Goal: Transaction & Acquisition: Download file/media

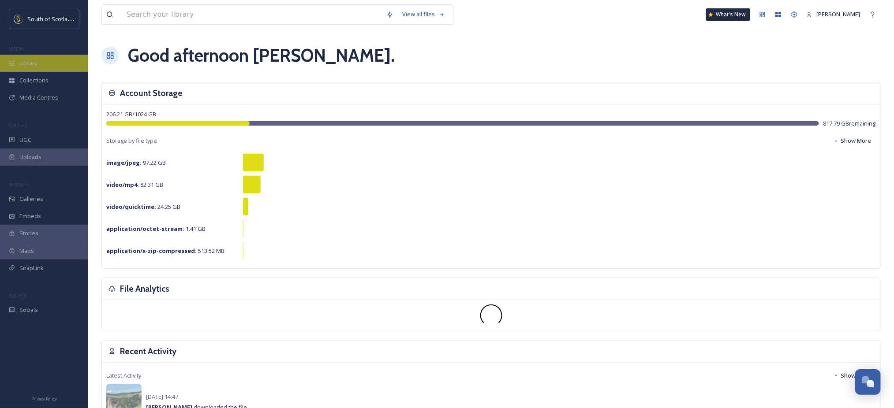
click at [34, 62] on span "Library" at bounding box center [28, 63] width 18 height 8
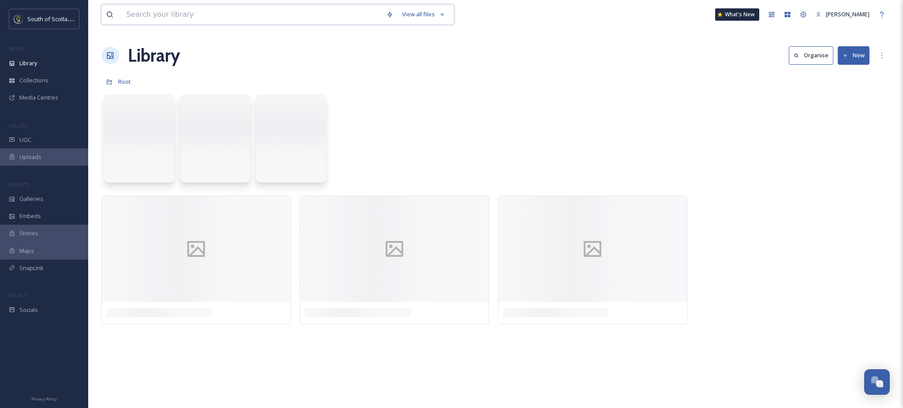
click at [159, 12] on input at bounding box center [252, 14] width 260 height 19
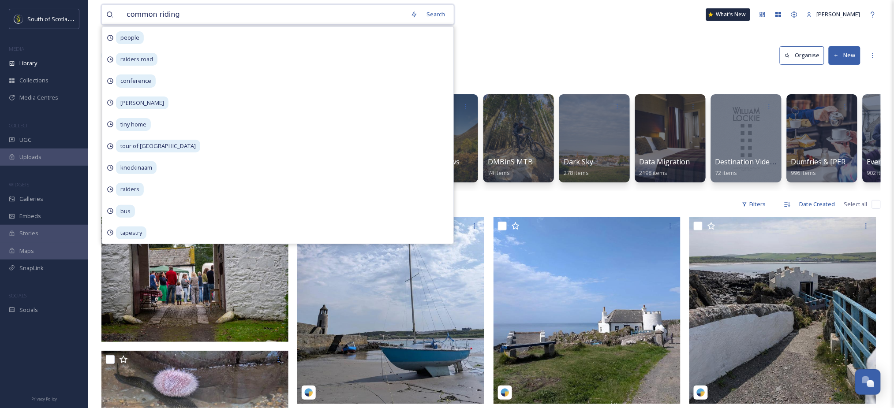
type input "common [PERSON_NAME]"
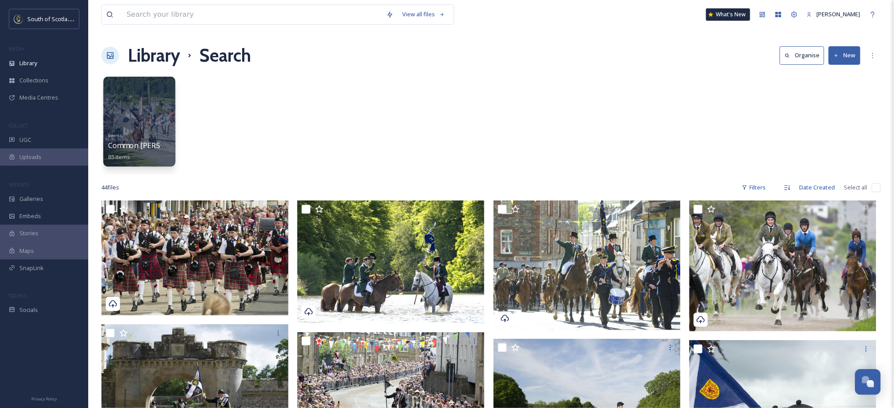
click at [126, 121] on div at bounding box center [139, 122] width 72 height 90
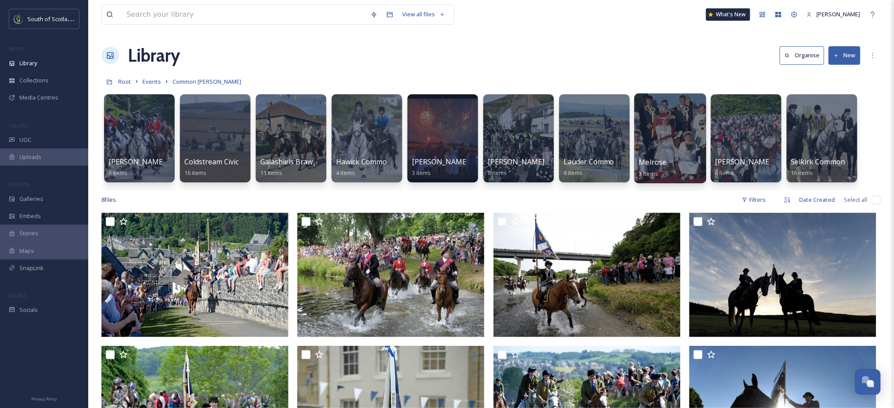
click at [651, 147] on div at bounding box center [670, 139] width 72 height 90
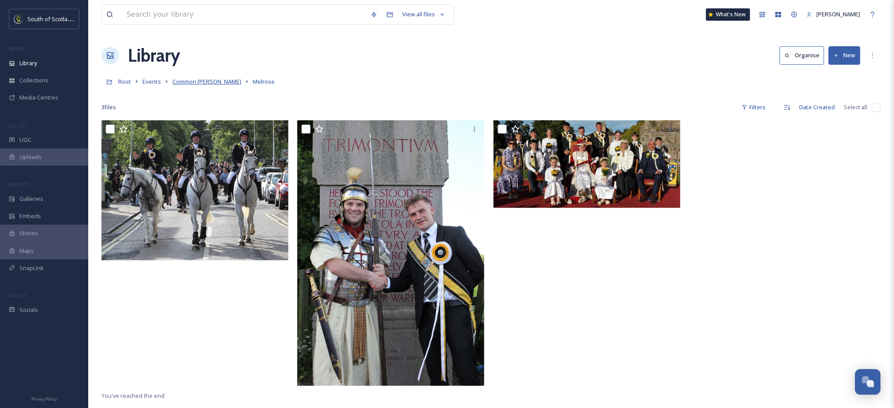
click at [200, 79] on span "Common [PERSON_NAME]" at bounding box center [206, 82] width 69 height 8
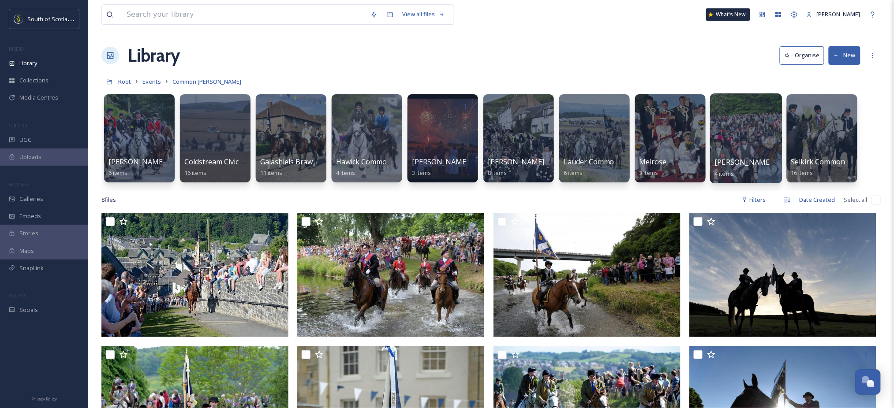
click at [739, 152] on div at bounding box center [746, 139] width 72 height 90
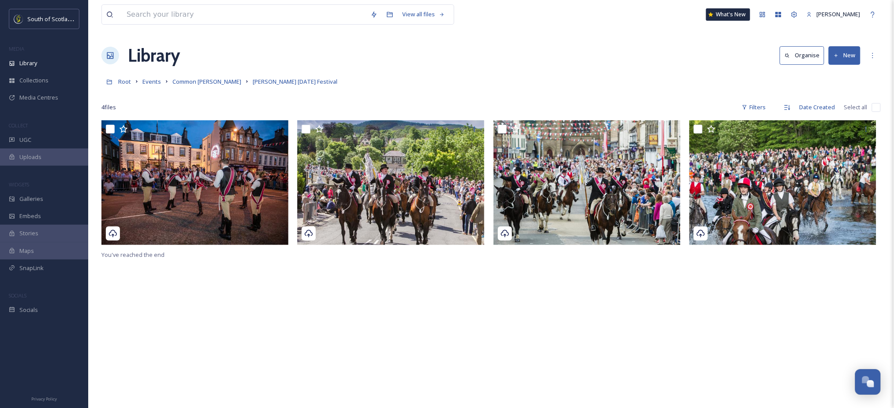
click at [188, 75] on div "Root Events Common [PERSON_NAME] [PERSON_NAME] [DATE] Festival" at bounding box center [490, 81] width 779 height 17
click at [190, 82] on span "Common [PERSON_NAME]" at bounding box center [206, 82] width 69 height 8
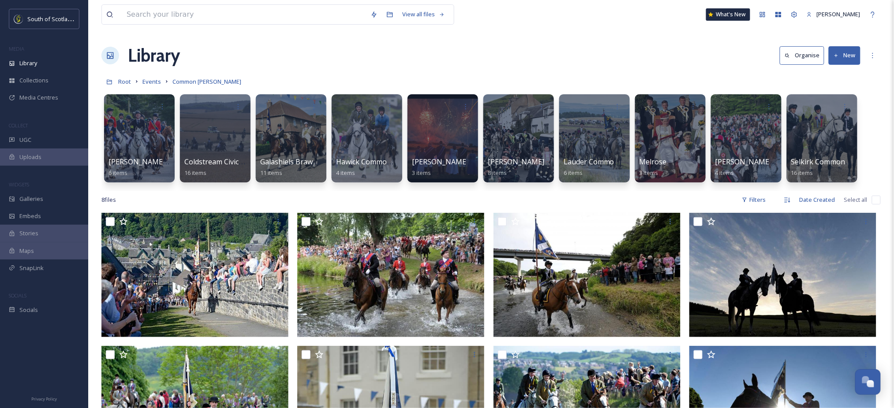
scroll to position [13, 0]
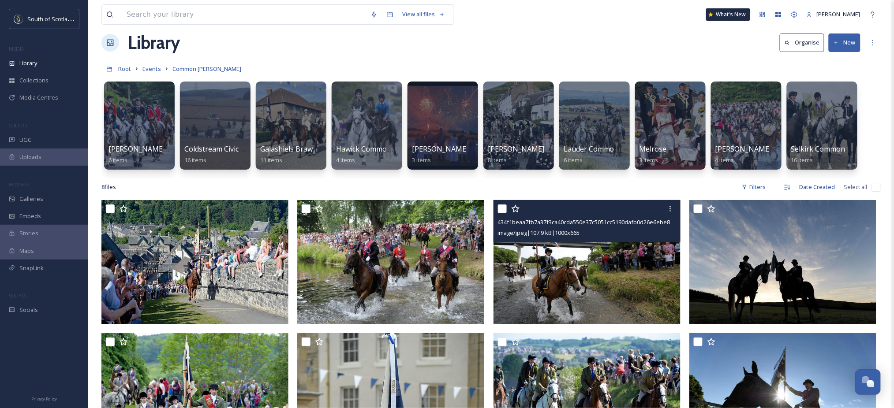
click at [562, 265] on img at bounding box center [587, 262] width 187 height 124
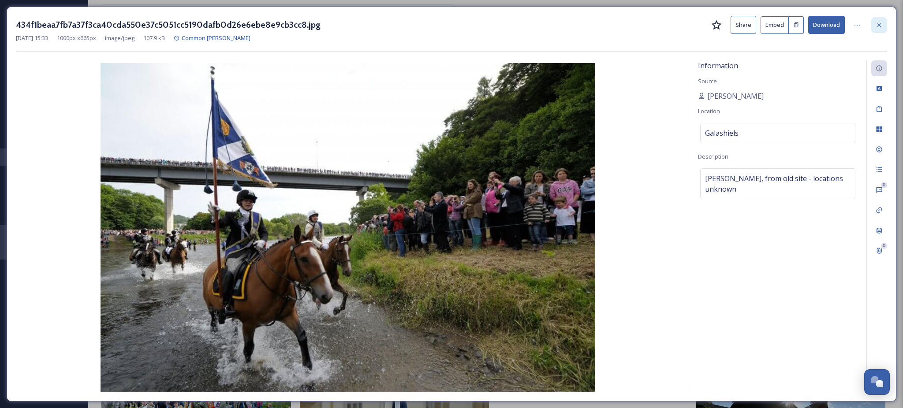
click at [883, 25] on icon at bounding box center [879, 25] width 7 height 7
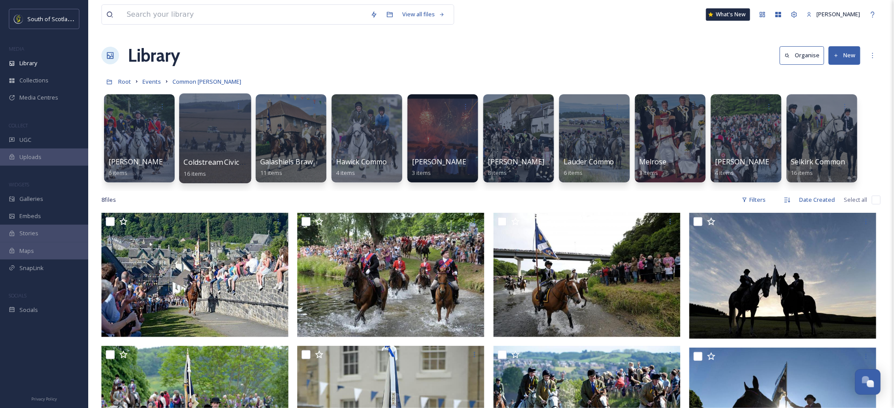
click at [223, 140] on div at bounding box center [215, 139] width 72 height 90
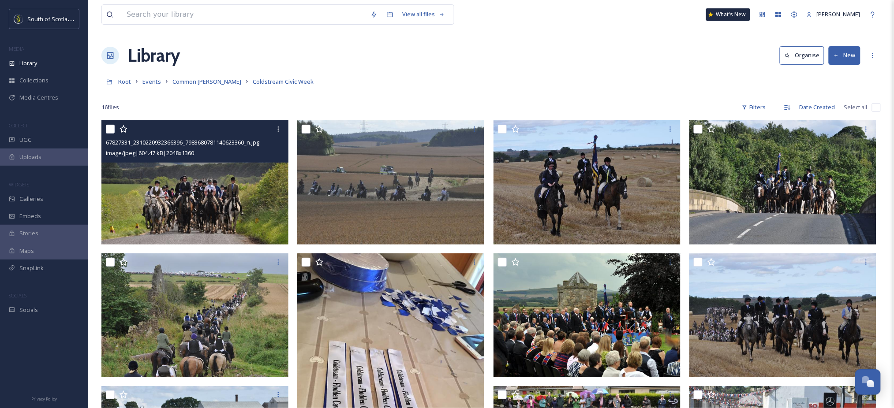
click at [184, 196] on img at bounding box center [194, 182] width 187 height 124
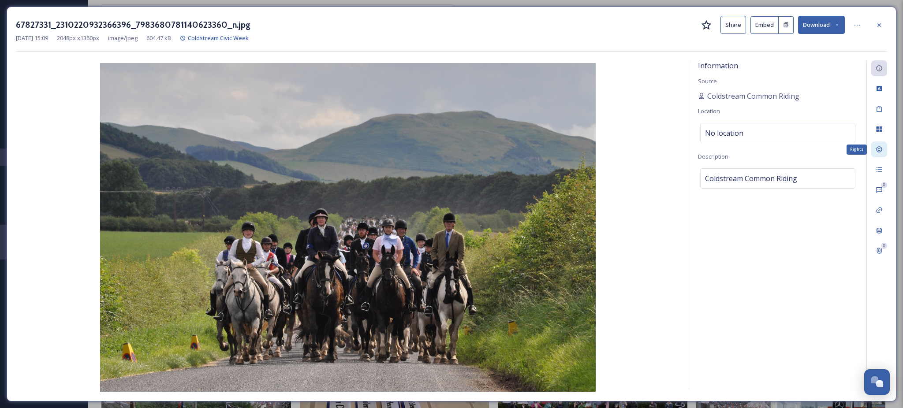
click at [882, 153] on icon at bounding box center [879, 149] width 7 height 7
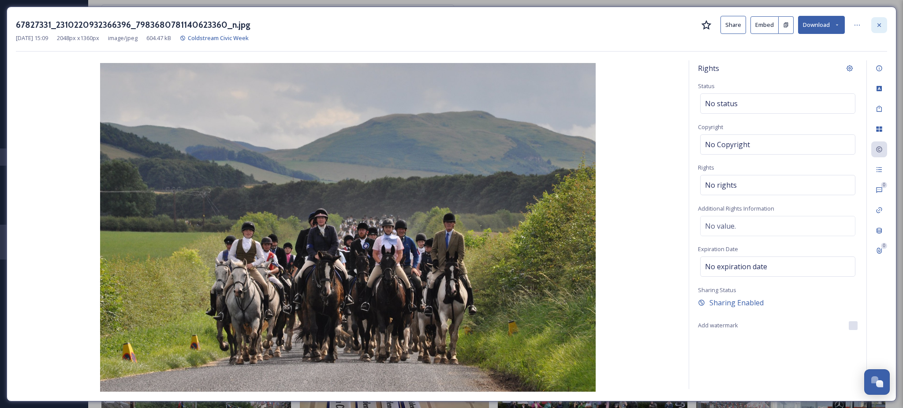
click at [878, 28] on div at bounding box center [880, 25] width 16 height 16
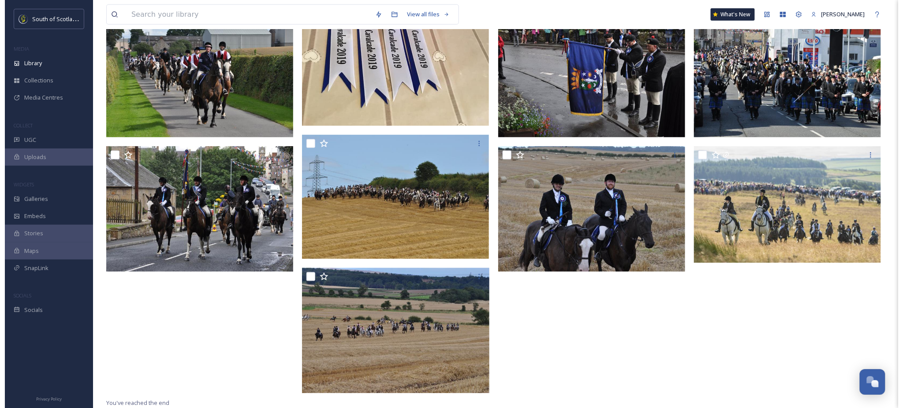
scroll to position [375, 0]
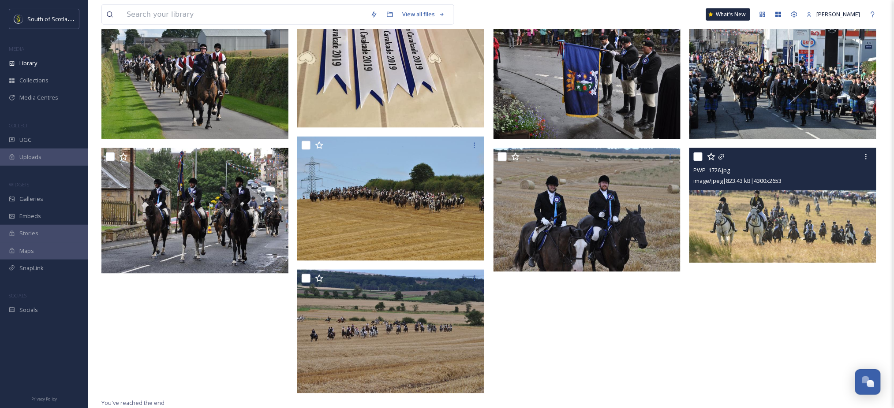
click at [784, 195] on img at bounding box center [782, 206] width 187 height 116
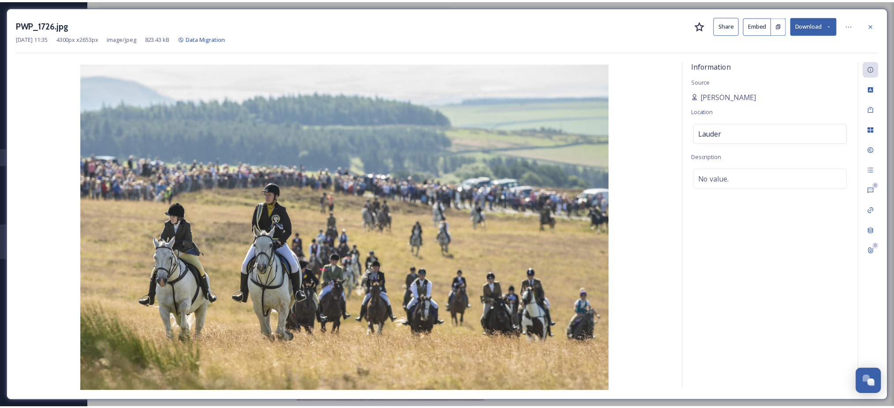
scroll to position [380, 0]
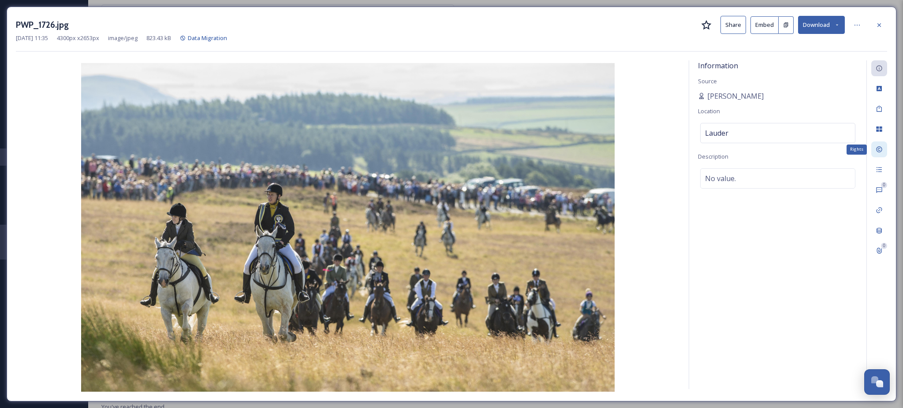
click at [879, 147] on icon at bounding box center [879, 150] width 6 height 6
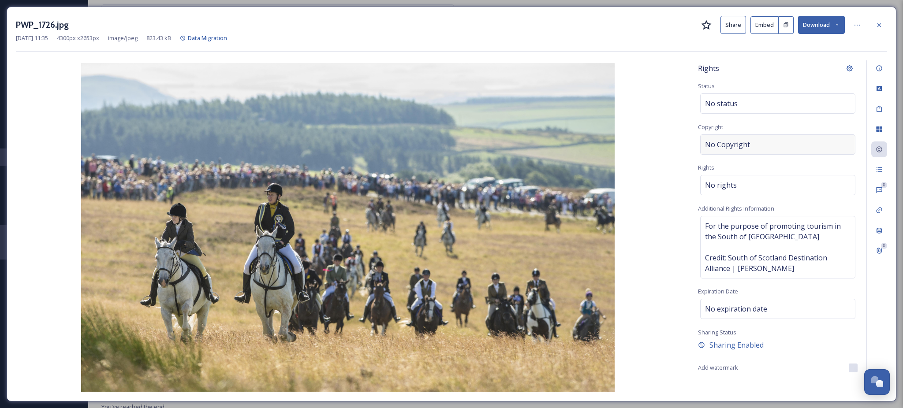
click at [722, 148] on span "No Copyright" at bounding box center [727, 144] width 45 height 11
type input "[PERSON_NAME]"
click at [857, 162] on div "Rights Status No status Copyright [PERSON_NAME] Rights No rights Additional Rig…" at bounding box center [777, 224] width 177 height 329
click at [879, 28] on div at bounding box center [880, 25] width 16 height 16
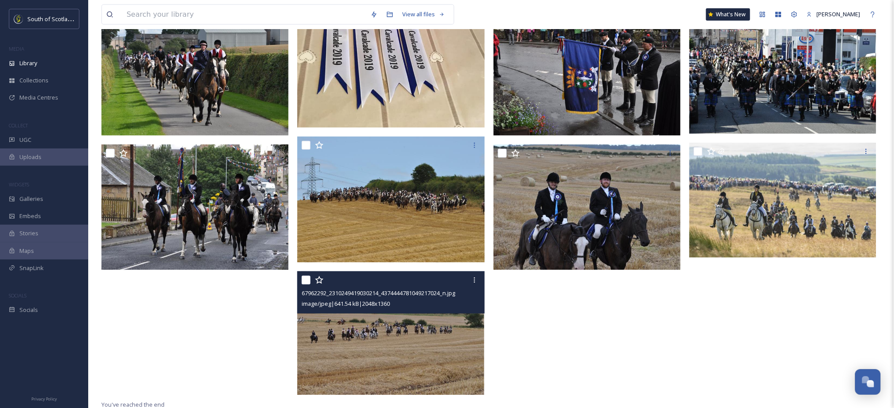
click at [447, 363] on img at bounding box center [390, 334] width 187 height 124
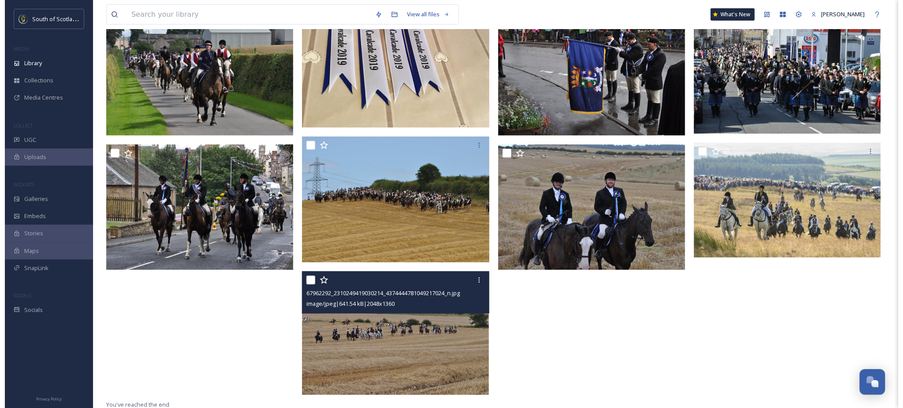
scroll to position [257, 0]
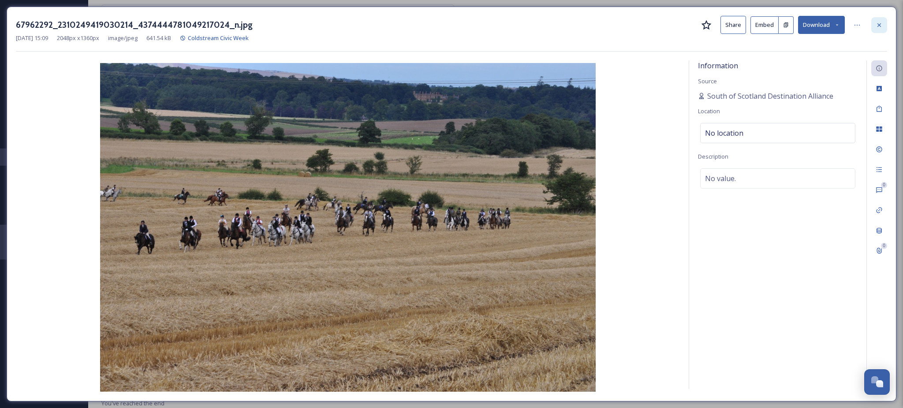
click at [876, 25] on icon at bounding box center [879, 25] width 7 height 7
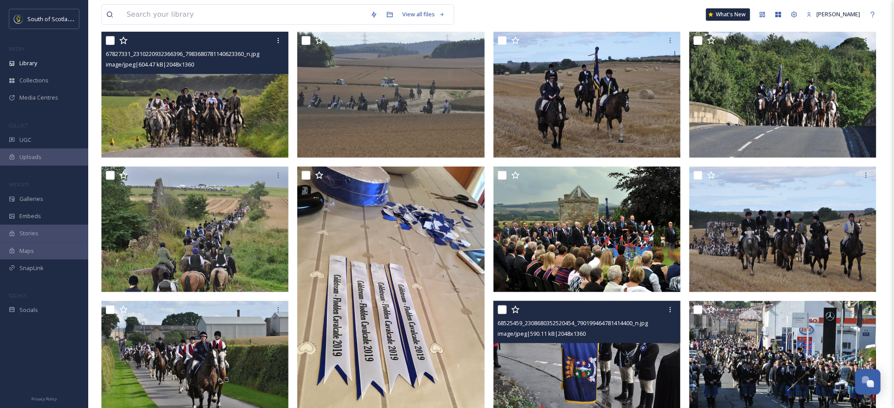
scroll to position [71, 0]
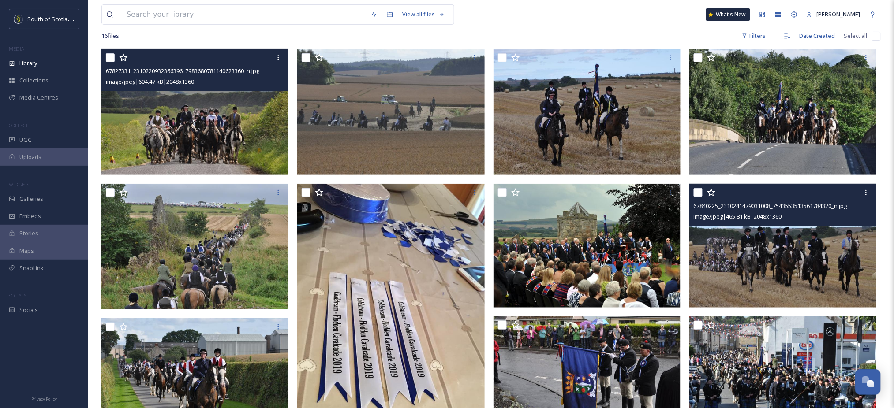
click at [772, 265] on img at bounding box center [782, 246] width 187 height 124
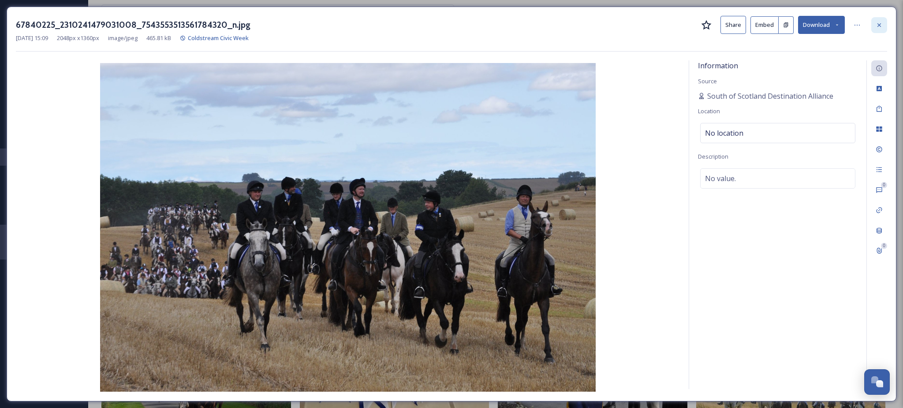
click at [879, 30] on div at bounding box center [880, 25] width 16 height 16
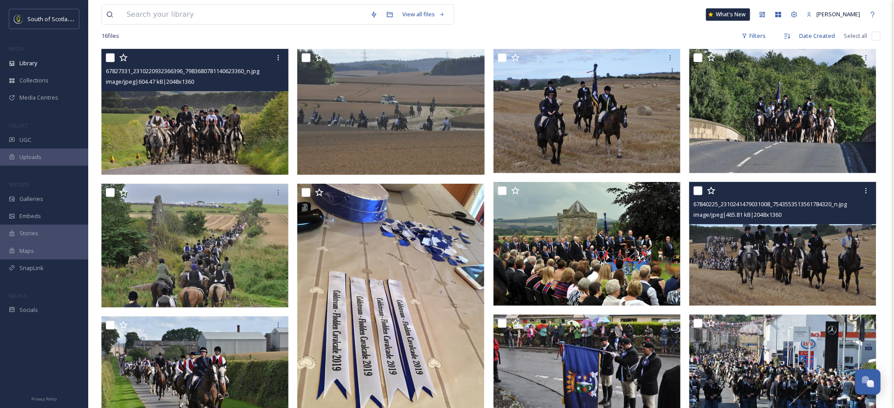
click at [222, 132] on img at bounding box center [196, 112] width 190 height 126
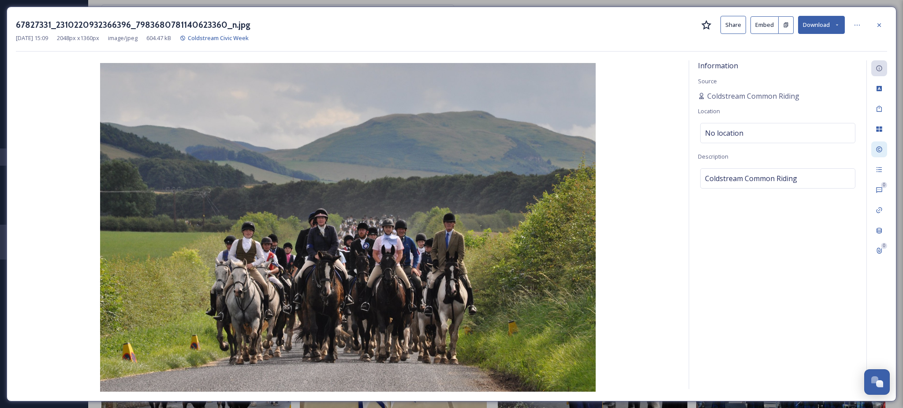
click at [874, 157] on div at bounding box center [880, 150] width 16 height 16
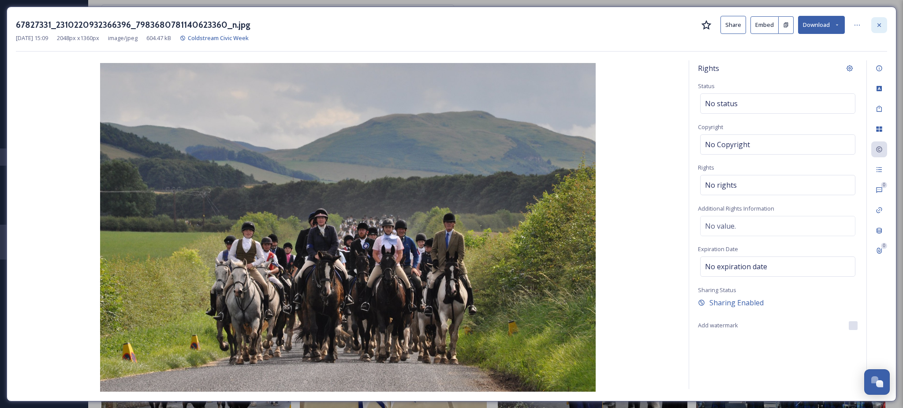
click at [881, 30] on div at bounding box center [880, 25] width 16 height 16
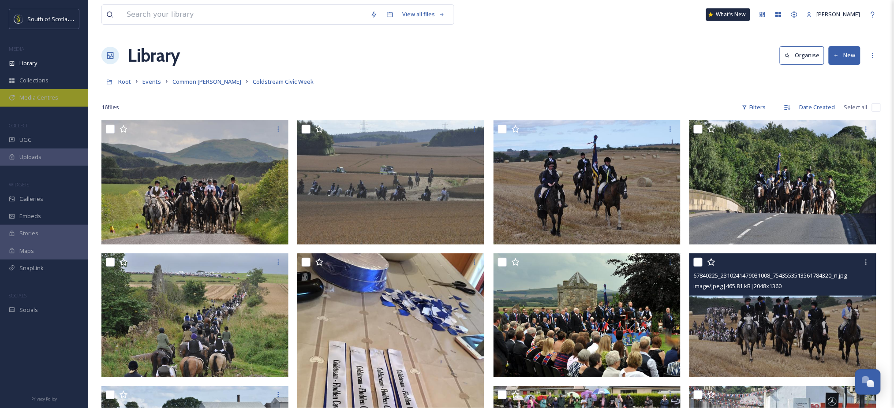
click at [41, 95] on span "Media Centres" at bounding box center [38, 98] width 39 height 8
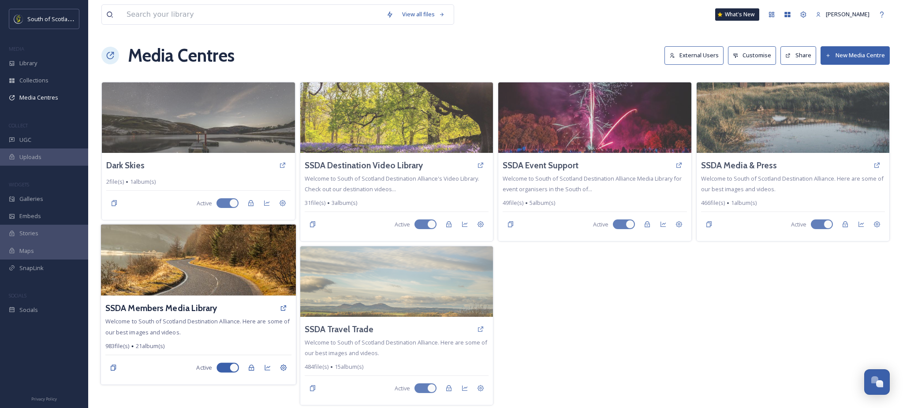
click at [168, 263] on img at bounding box center [198, 259] width 195 height 71
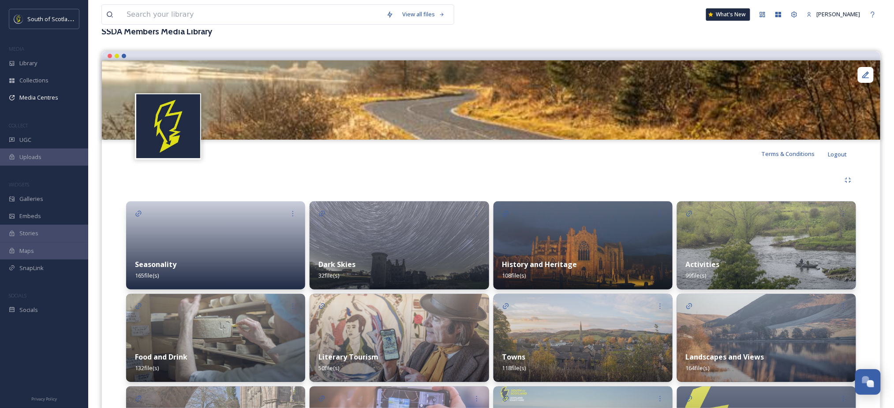
scroll to position [56, 0]
click at [230, 243] on div at bounding box center [215, 246] width 179 height 88
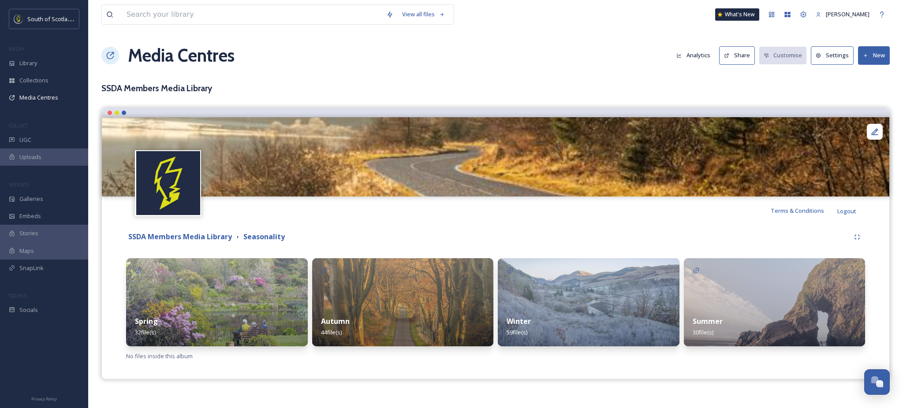
click at [218, 280] on img at bounding box center [217, 302] width 182 height 88
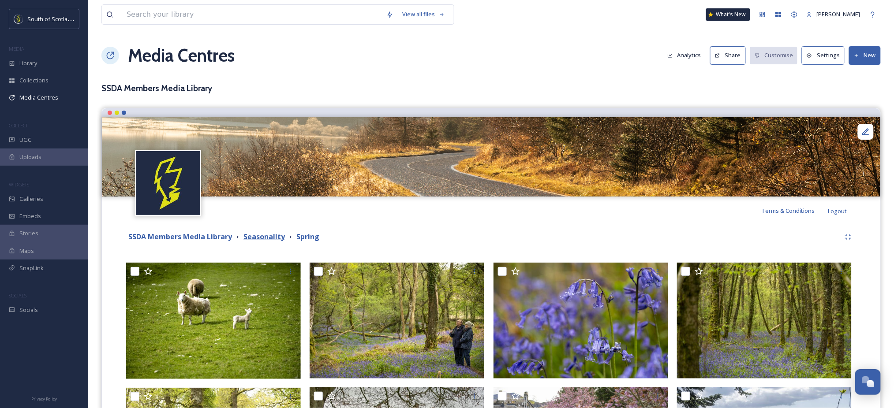
click at [266, 236] on strong "Seasonality" at bounding box center [263, 237] width 41 height 10
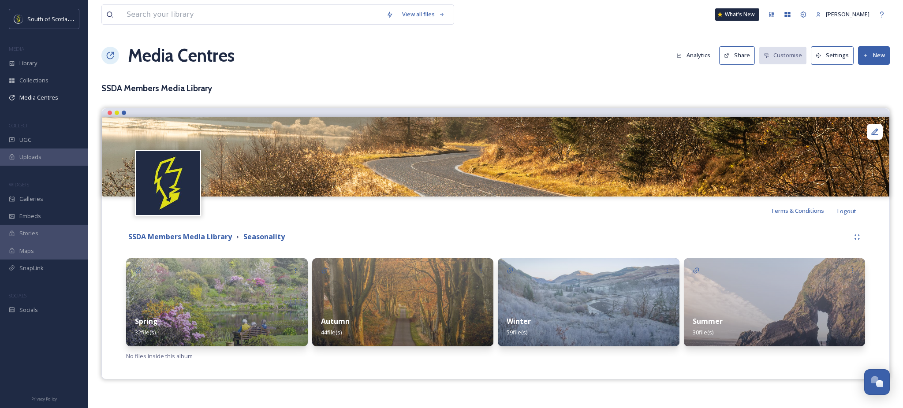
click at [782, 295] on img at bounding box center [775, 302] width 182 height 88
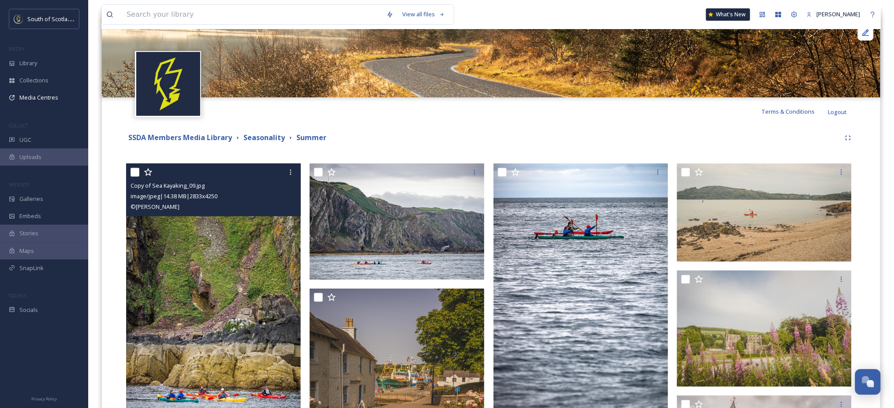
scroll to position [86, 0]
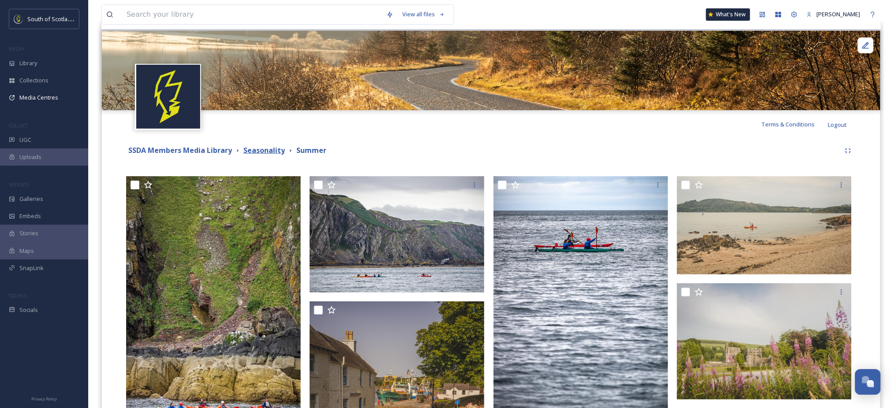
click at [257, 148] on strong "Seasonality" at bounding box center [263, 151] width 41 height 10
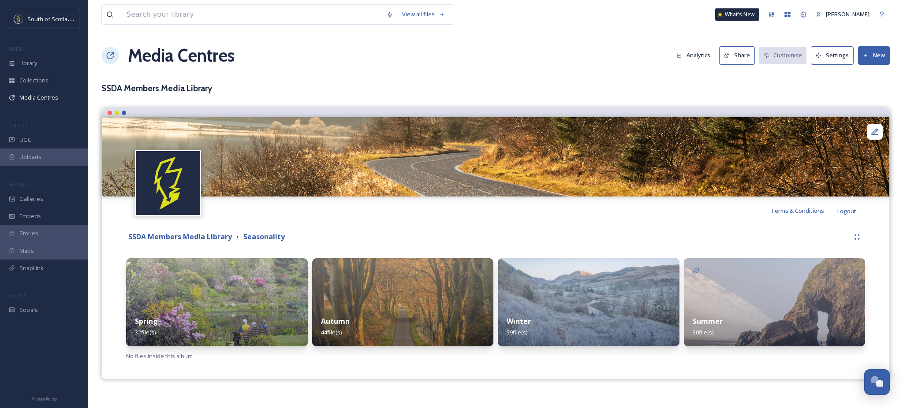
click at [202, 240] on strong "SSDA Members Media Library" at bounding box center [180, 237] width 104 height 10
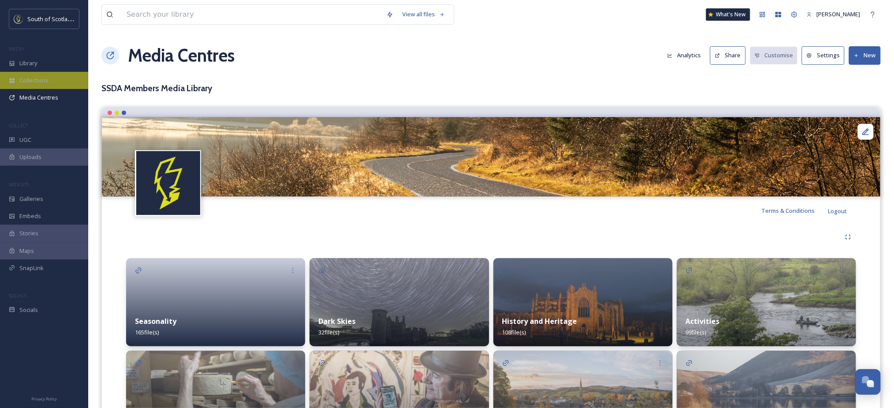
click at [34, 80] on span "Collections" at bounding box center [33, 80] width 29 height 8
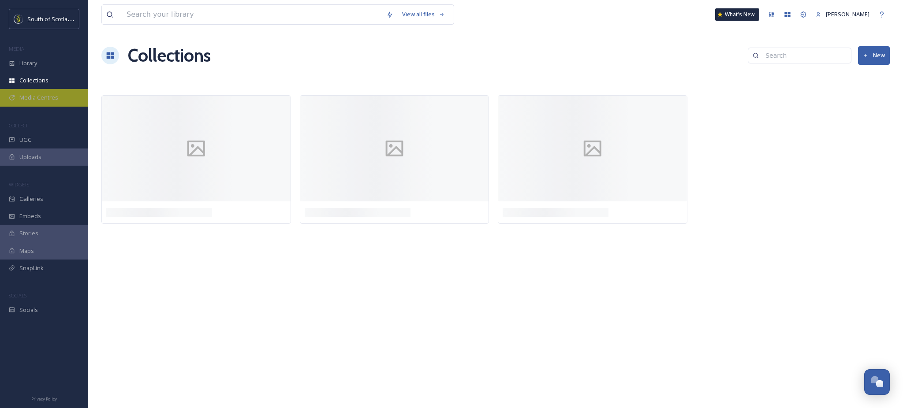
click at [37, 94] on span "Media Centres" at bounding box center [38, 98] width 39 height 8
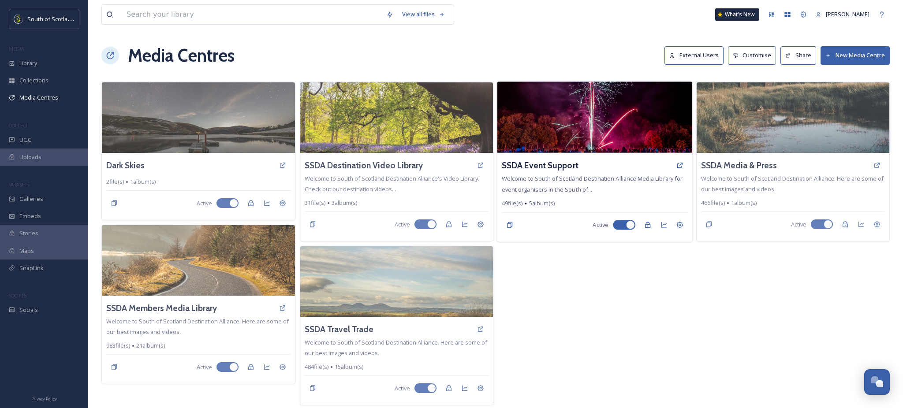
click at [531, 145] on img at bounding box center [595, 117] width 195 height 71
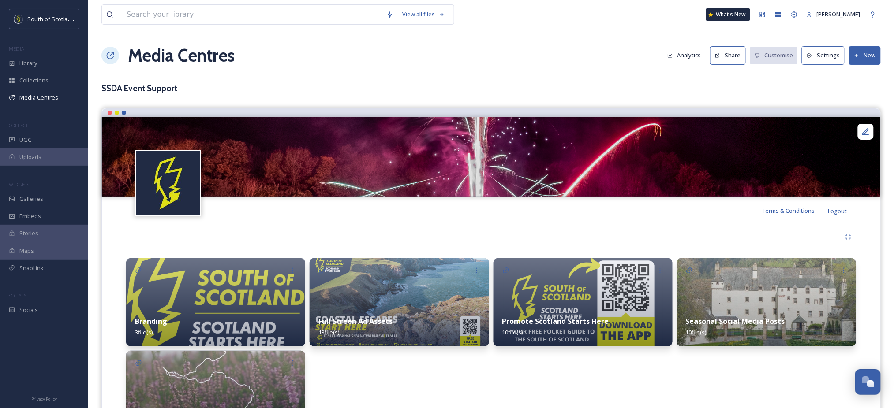
scroll to position [66, 0]
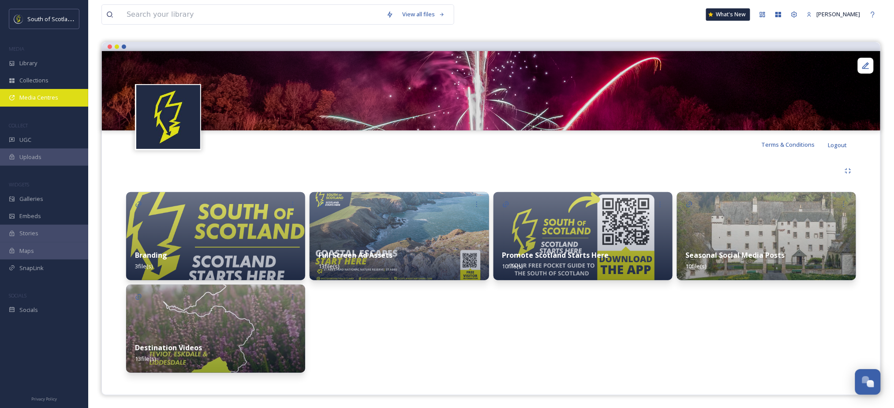
click at [37, 96] on span "Media Centres" at bounding box center [38, 98] width 39 height 8
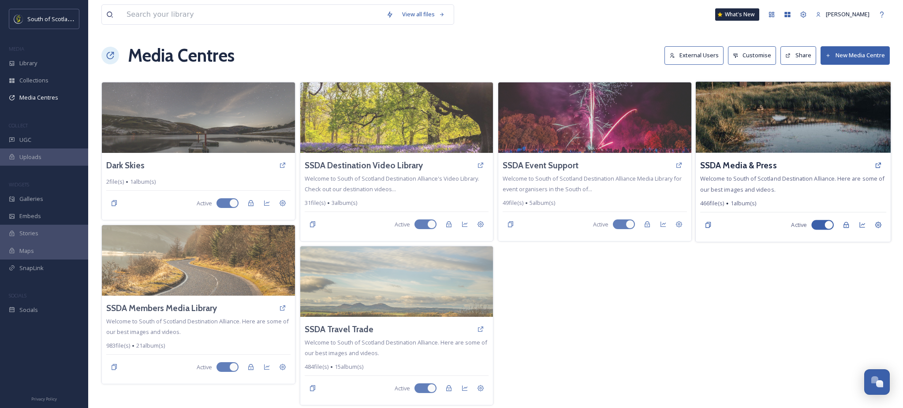
click at [753, 177] on span "Welcome to South of Scotland Destination Alliance. Here are some of our best im…" at bounding box center [792, 184] width 184 height 19
click at [722, 161] on h3 "SSDA Media & Press" at bounding box center [738, 165] width 77 height 13
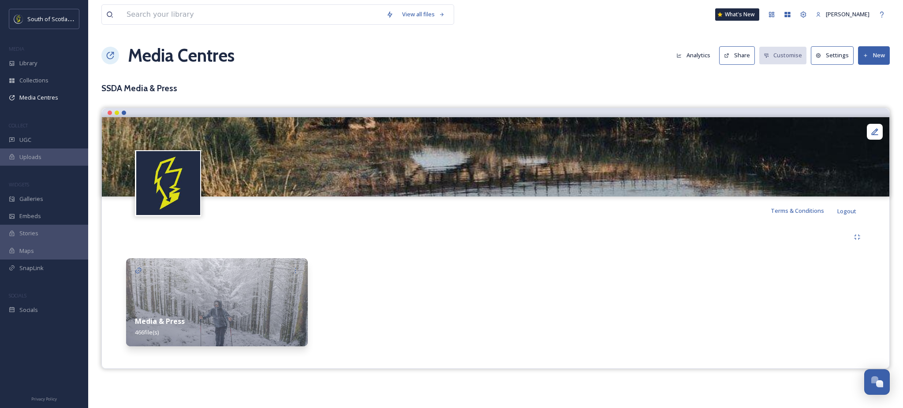
click at [219, 278] on img at bounding box center [217, 302] width 182 height 88
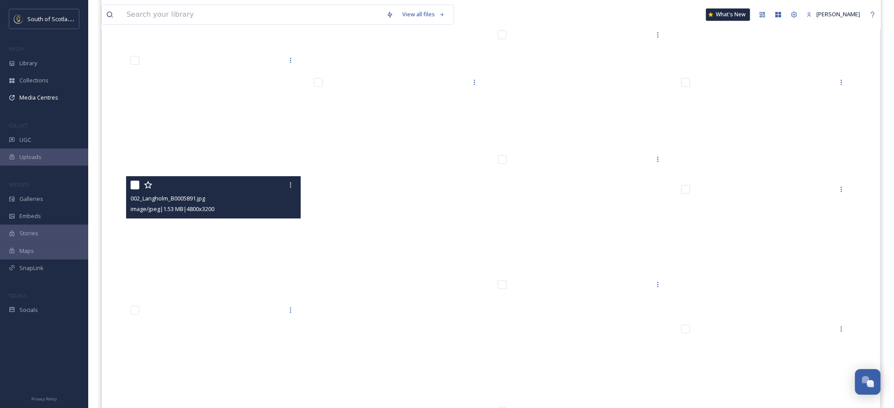
scroll to position [14794, 0]
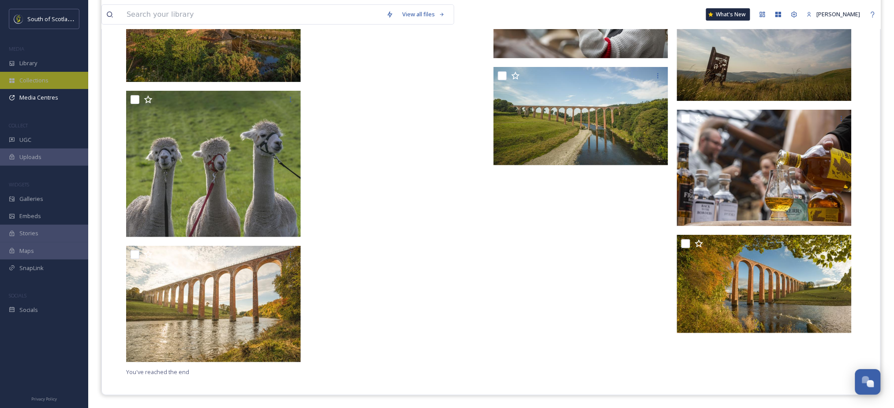
click at [44, 79] on span "Collections" at bounding box center [33, 80] width 29 height 8
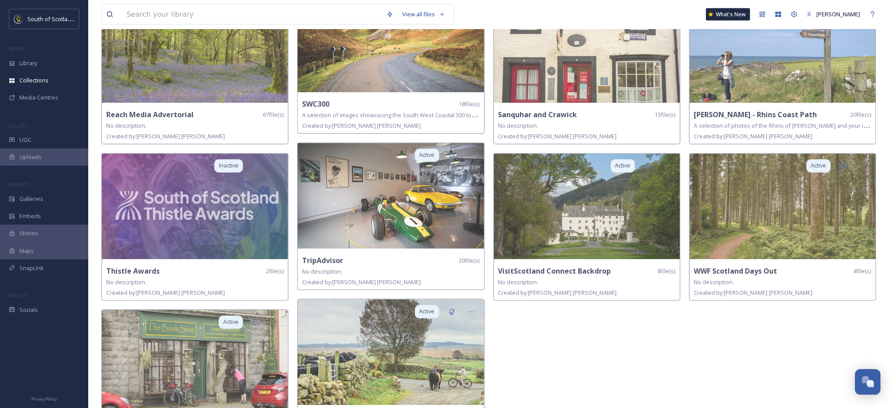
scroll to position [609, 0]
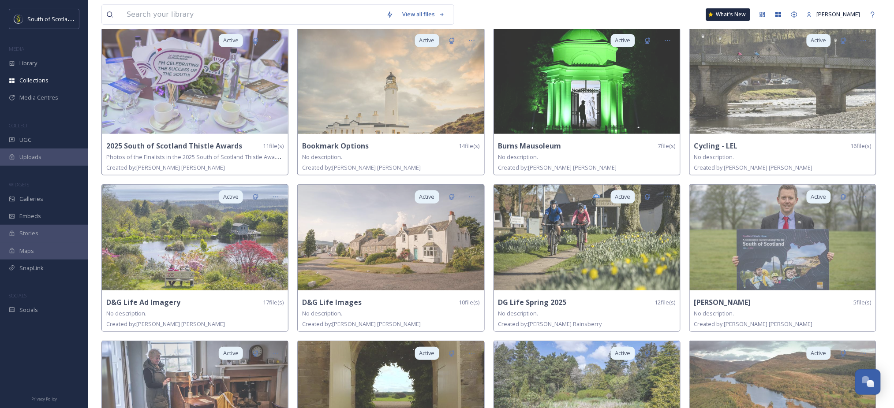
scroll to position [0, 0]
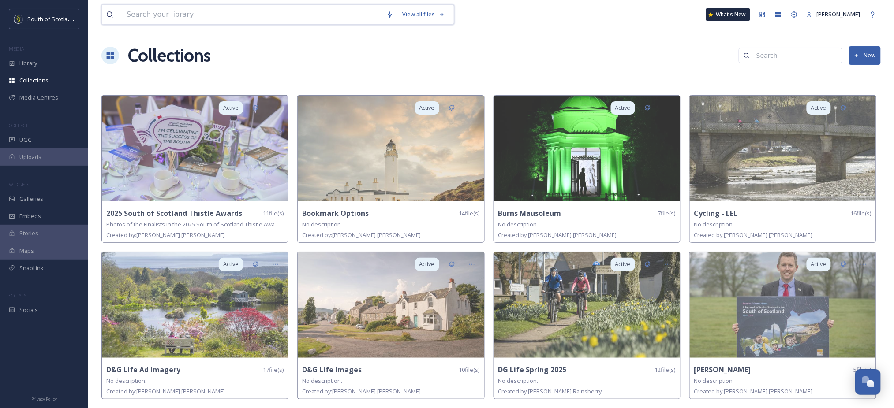
click at [161, 17] on input at bounding box center [252, 14] width 260 height 19
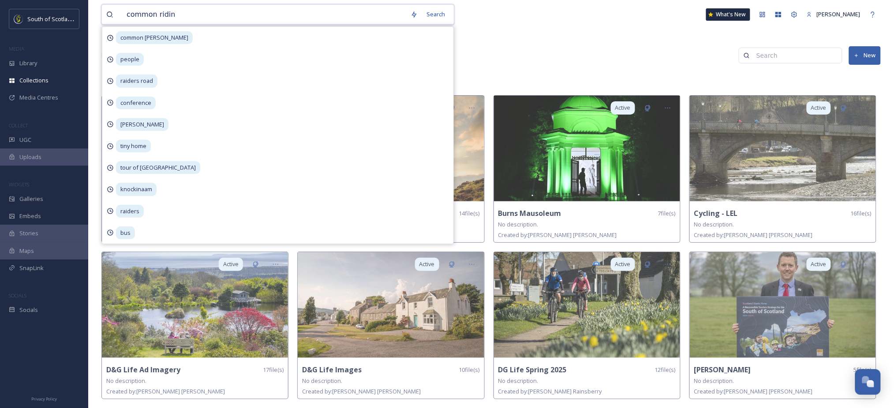
type input "common riding"
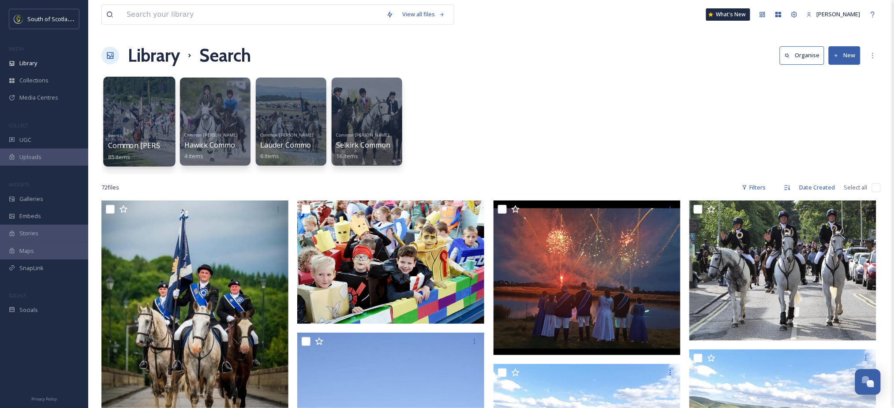
click at [130, 115] on div at bounding box center [139, 122] width 72 height 90
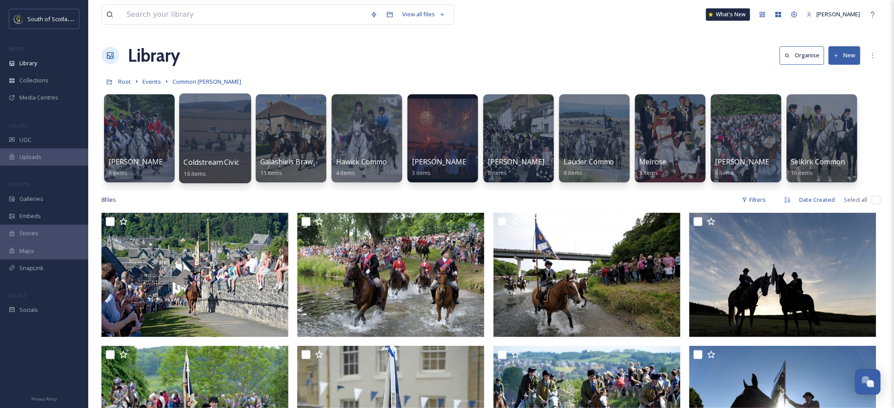
click at [200, 125] on div at bounding box center [215, 139] width 72 height 90
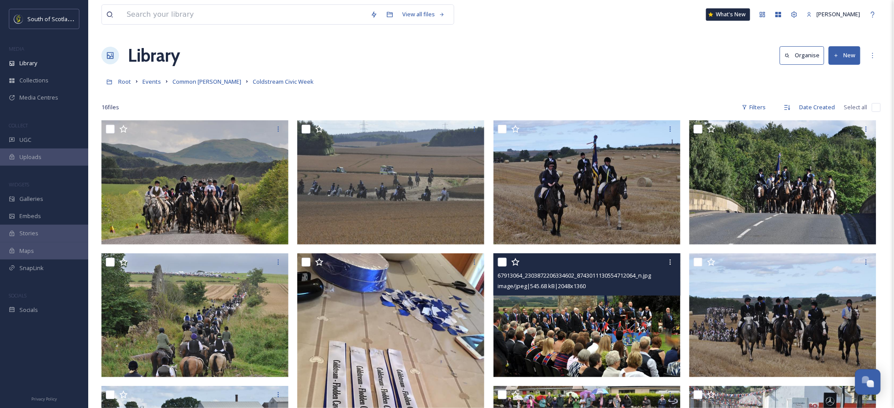
scroll to position [65, 0]
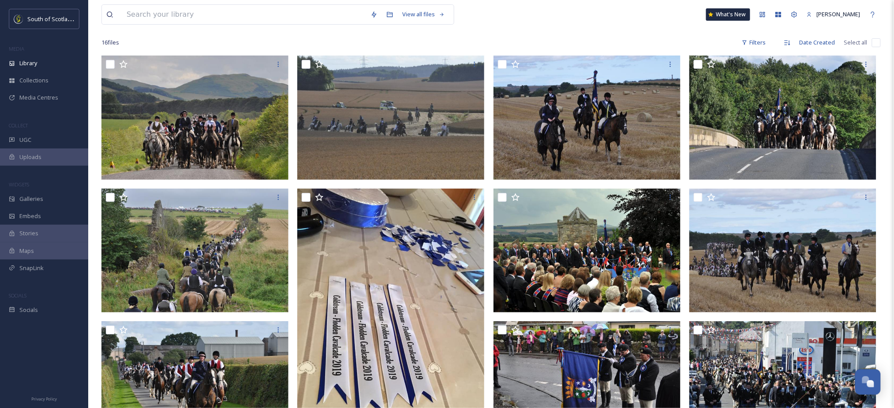
click at [889, 232] on div "View all files What's New [PERSON_NAME] Library Organise New Root Events Common…" at bounding box center [491, 327] width 806 height 784
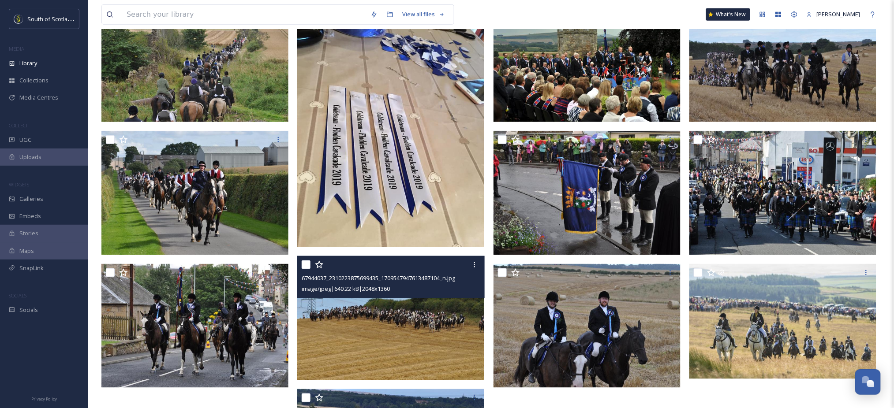
scroll to position [375, 0]
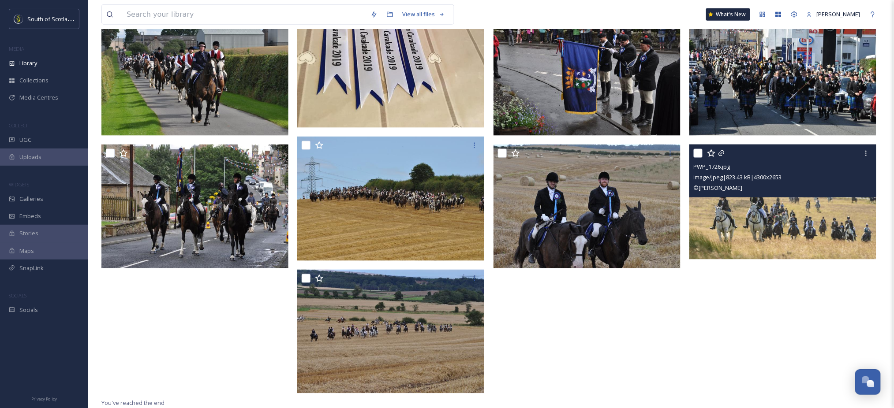
click at [801, 225] on img at bounding box center [782, 203] width 187 height 116
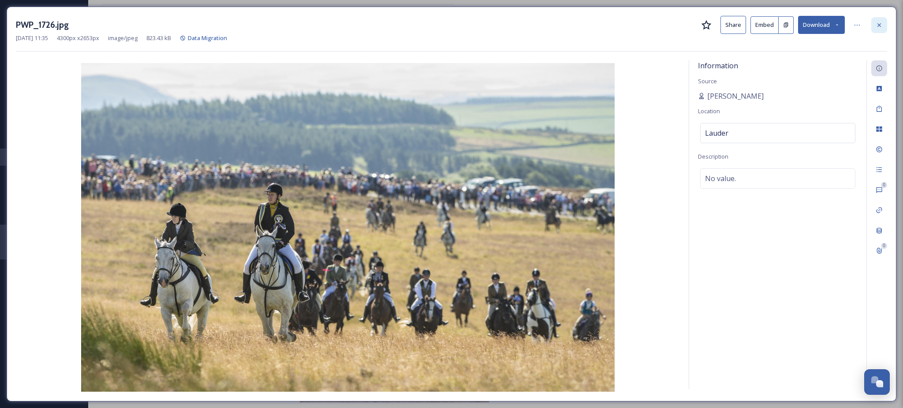
click at [881, 23] on icon at bounding box center [879, 25] width 7 height 7
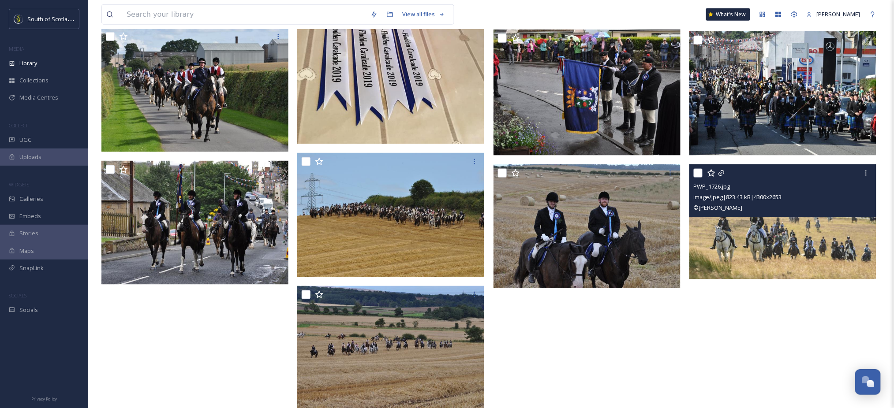
scroll to position [375, 0]
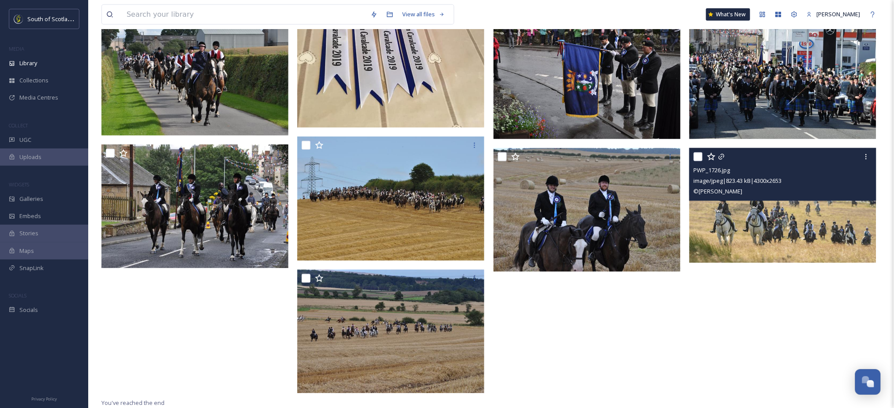
click at [664, 381] on div at bounding box center [589, 72] width 191 height 653
click at [803, 229] on img at bounding box center [782, 206] width 187 height 116
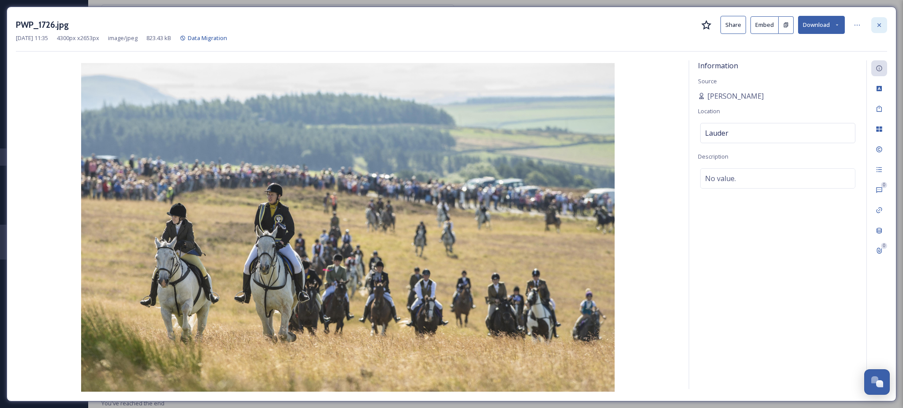
click at [879, 23] on icon at bounding box center [879, 25] width 7 height 7
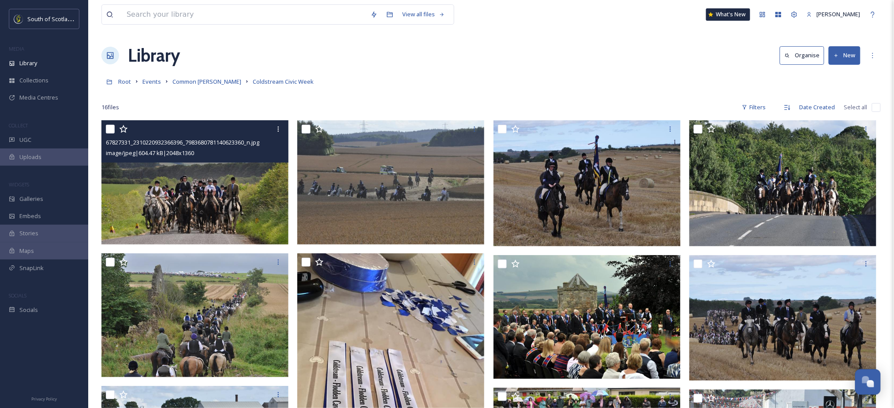
click at [220, 180] on img at bounding box center [194, 182] width 187 height 124
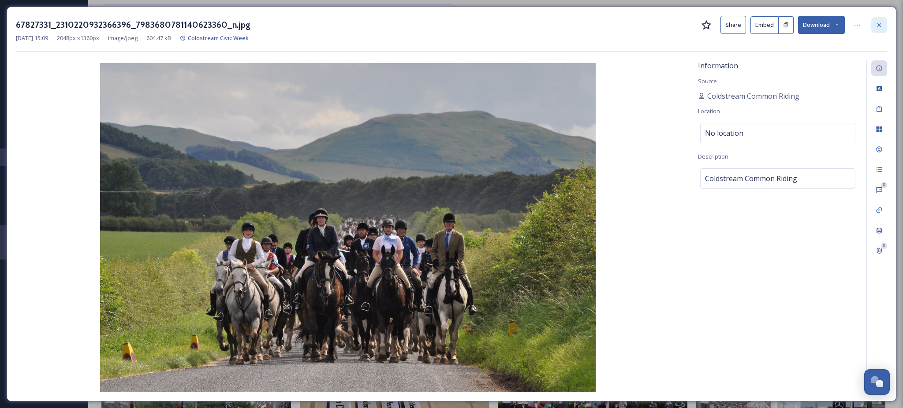
click at [883, 26] on div at bounding box center [880, 25] width 16 height 16
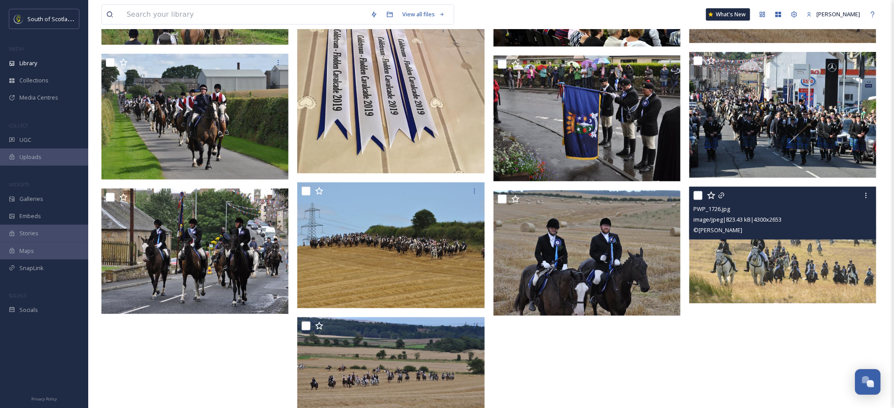
scroll to position [335, 0]
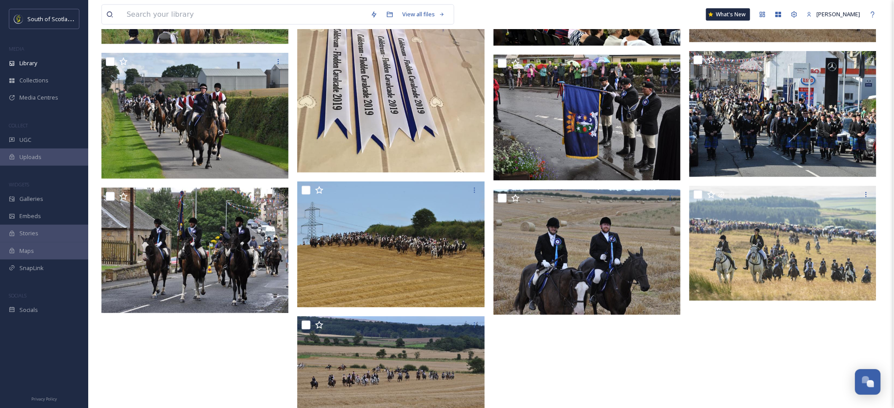
click at [624, 355] on div at bounding box center [589, 116] width 191 height 662
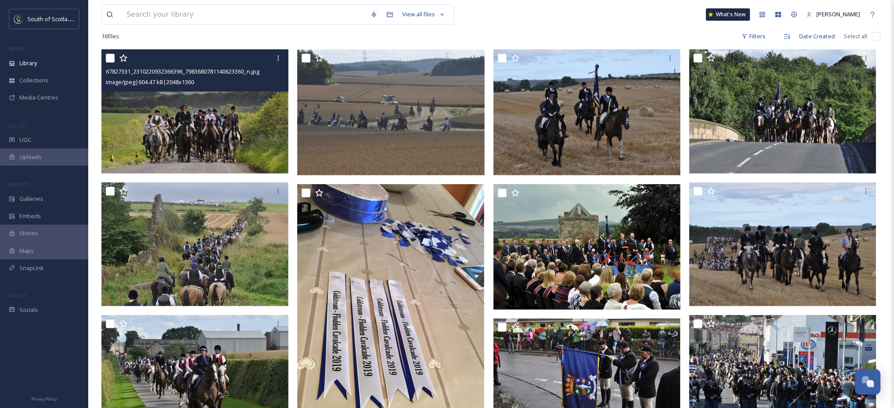
scroll to position [0, 0]
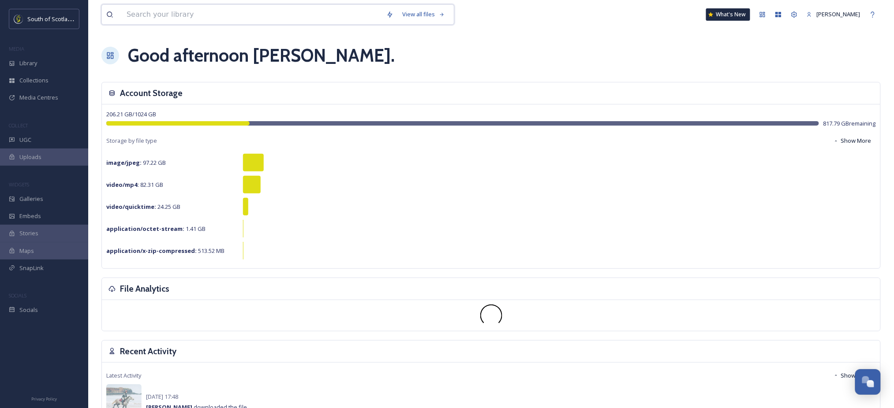
click at [147, 15] on input at bounding box center [252, 14] width 260 height 19
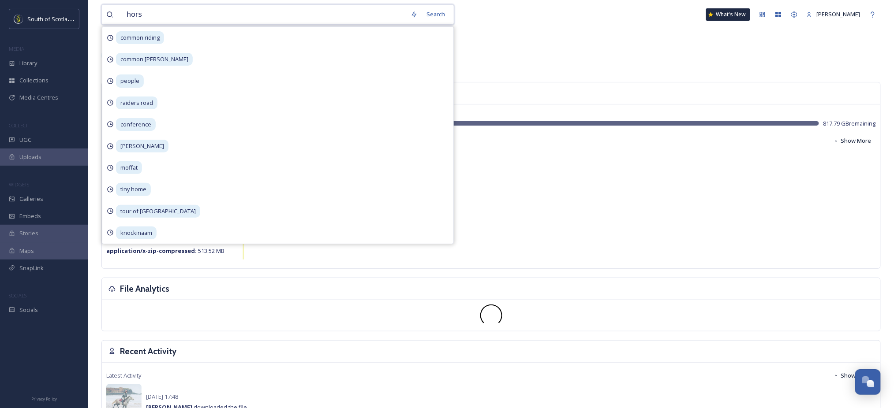
type input "horse"
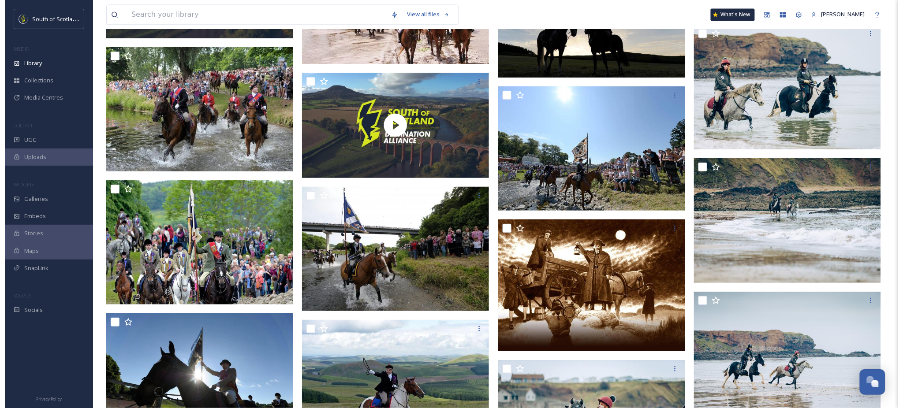
scroll to position [5602, 0]
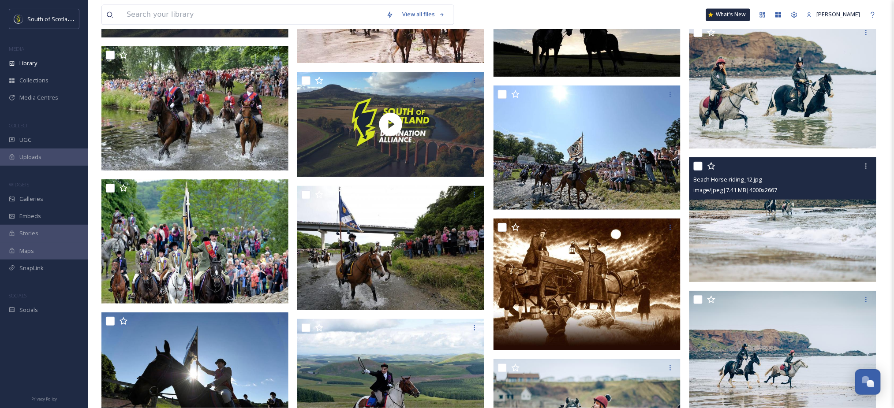
click at [791, 239] on img at bounding box center [782, 219] width 187 height 125
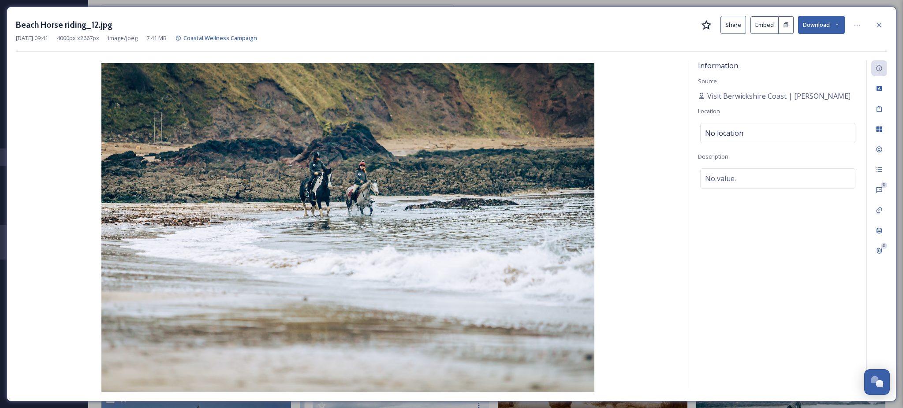
click at [837, 25] on icon at bounding box center [837, 25] width 6 height 6
click at [807, 62] on span "Download Large (2000 x 1334)" at bounding box center [796, 62] width 78 height 8
click at [881, 28] on icon at bounding box center [879, 25] width 7 height 7
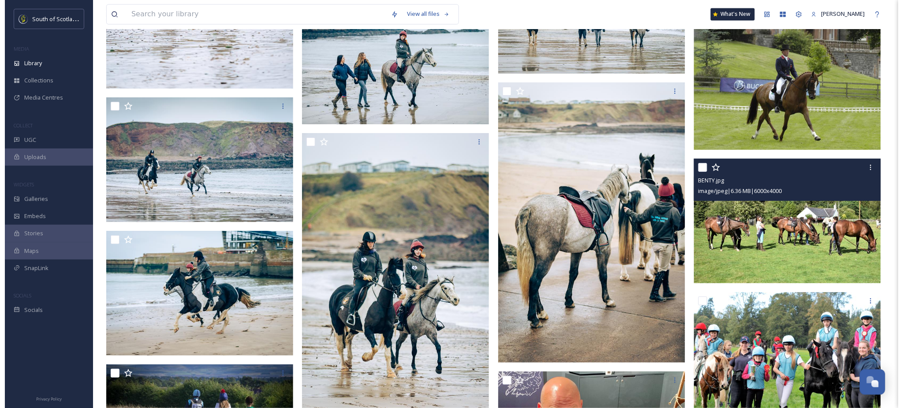
scroll to position [6704, 0]
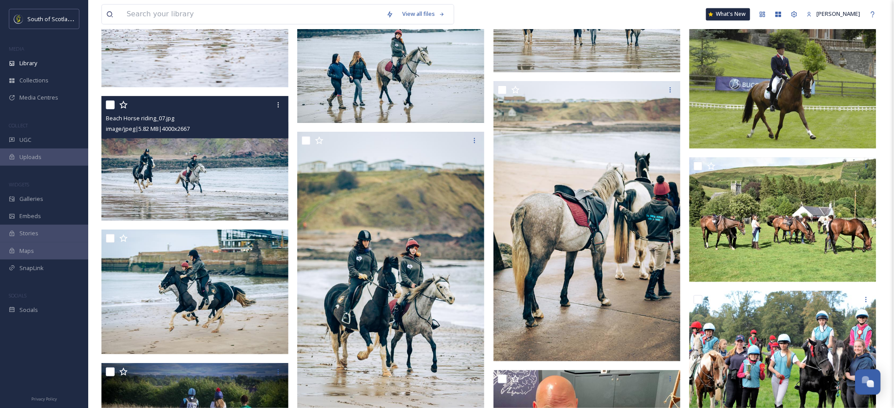
click at [212, 189] on img at bounding box center [194, 158] width 187 height 125
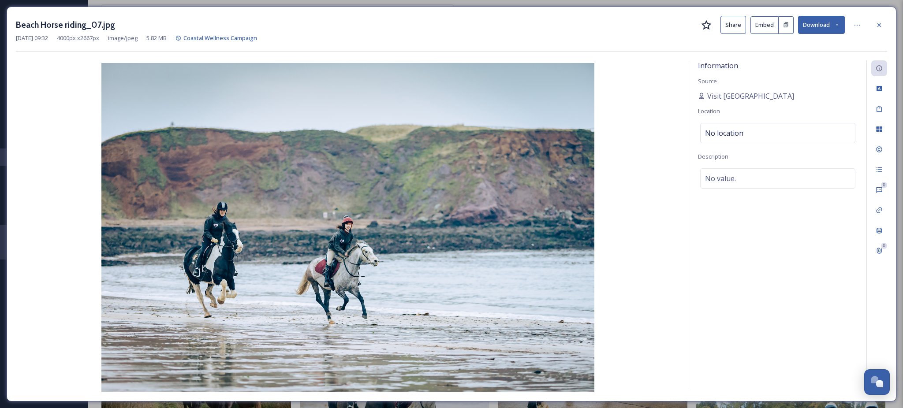
click at [837, 24] on icon at bounding box center [837, 25] width 6 height 6
click at [782, 61] on span "Download Large (2000 x 1334)" at bounding box center [796, 62] width 78 height 8
